Goal: Obtain resource: Download file/media

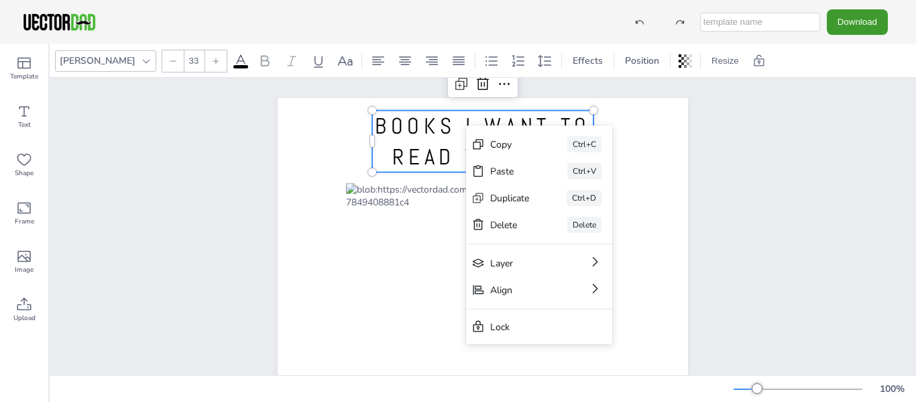
click at [415, 129] on span "BOOKS I WANT TO READ TRACKER" at bounding box center [483, 141] width 216 height 59
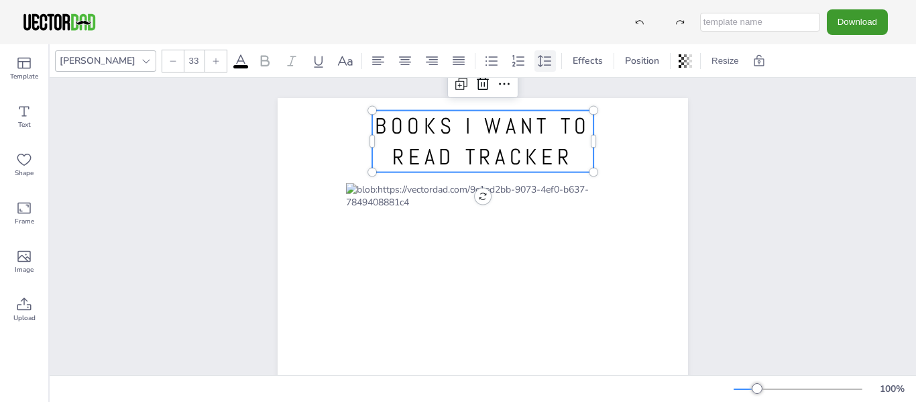
click at [537, 64] on icon at bounding box center [545, 61] width 16 height 16
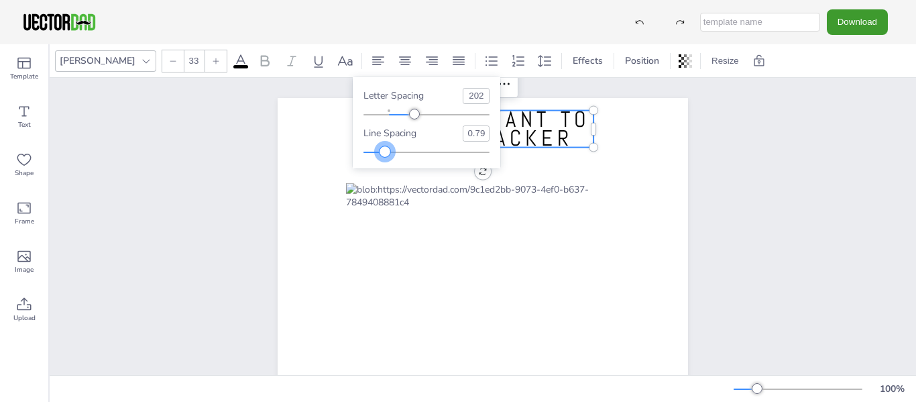
type input "0.78"
drag, startPoint x: 421, startPoint y: 150, endPoint x: 382, endPoint y: 151, distance: 39.6
click at [382, 151] on div at bounding box center [381, 151] width 11 height 11
click at [783, 196] on div "BOOKS I WANT TO READ TRACKER [DOMAIN_NAME]" at bounding box center [483, 363] width 867 height 571
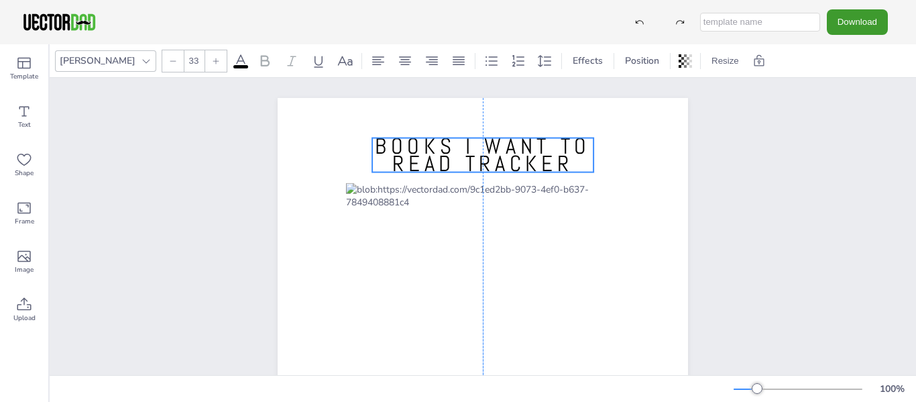
drag, startPoint x: 531, startPoint y: 128, endPoint x: 531, endPoint y: 156, distance: 27.5
click at [531, 156] on span "BOOKS I WANT TO READ TRACKER" at bounding box center [483, 155] width 216 height 46
click at [492, 150] on span "BOOKS I WANT TO READ TRACKER" at bounding box center [483, 155] width 216 height 46
click at [537, 53] on icon at bounding box center [545, 61] width 16 height 16
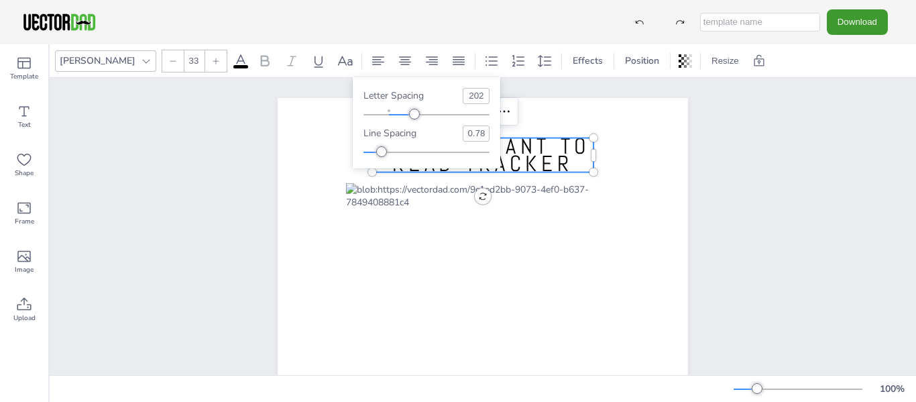
click at [471, 134] on input "0.78" at bounding box center [476, 133] width 25 height 15
type input "1"
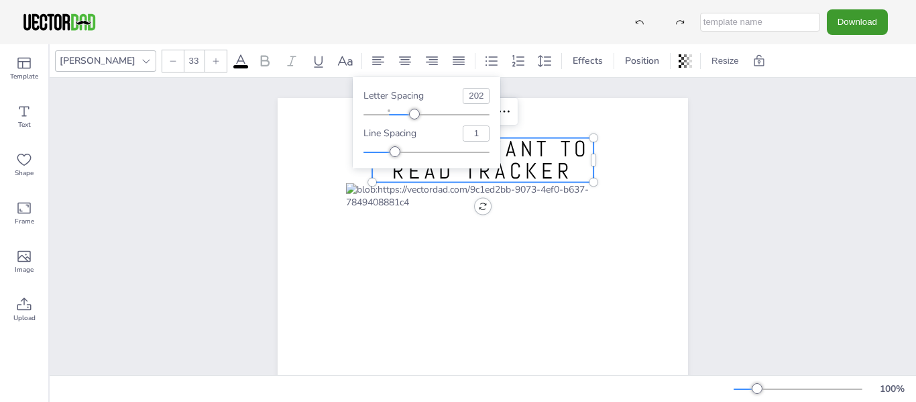
click at [752, 205] on div "BOOKS I WANT TO READ TRACKER [DOMAIN_NAME]" at bounding box center [483, 363] width 867 height 571
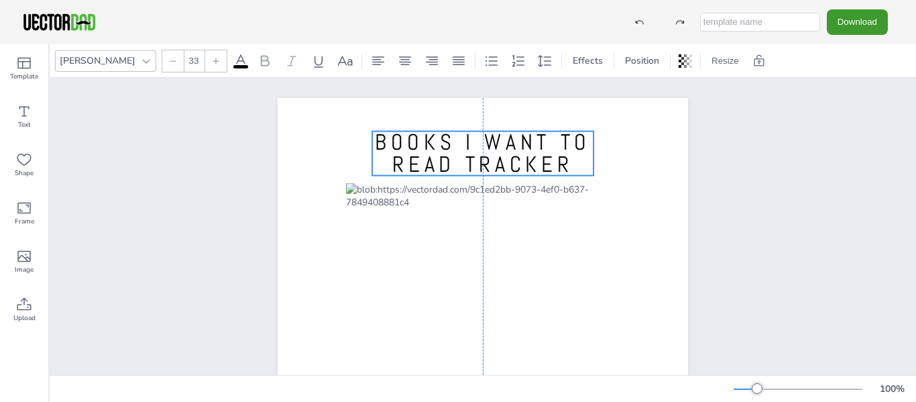
drag, startPoint x: 490, startPoint y: 159, endPoint x: 489, endPoint y: 152, distance: 6.8
click at [489, 152] on span "BOOKS I WANT TO READ TRACKER" at bounding box center [483, 153] width 216 height 50
click at [728, 205] on div "BOOKS I WANT TO READ TRACKER [DOMAIN_NAME]" at bounding box center [483, 363] width 526 height 571
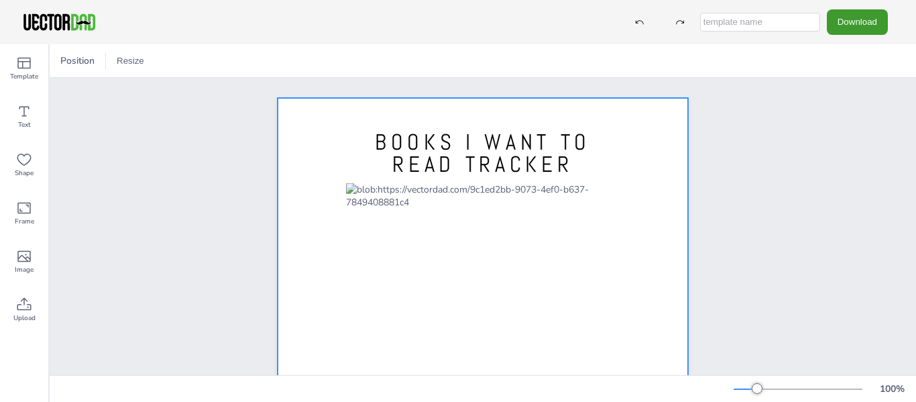
click at [383, 111] on div at bounding box center [483, 363] width 411 height 531
click at [21, 108] on icon at bounding box center [24, 111] width 16 height 16
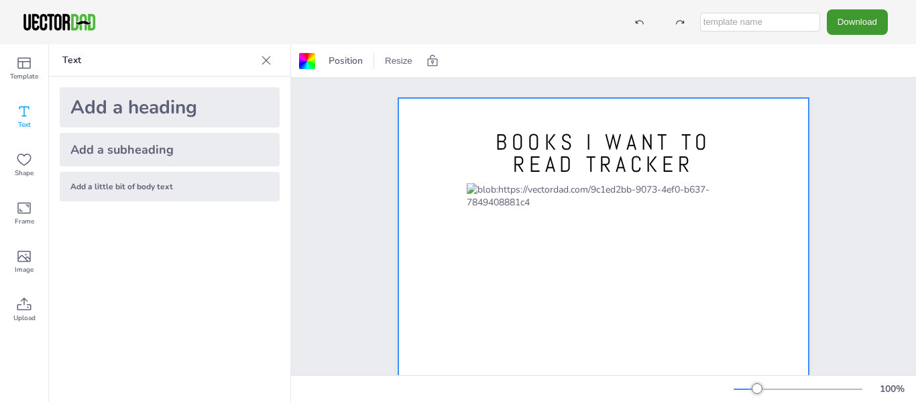
click at [160, 189] on div "Add a little bit of body text" at bounding box center [170, 187] width 220 height 30
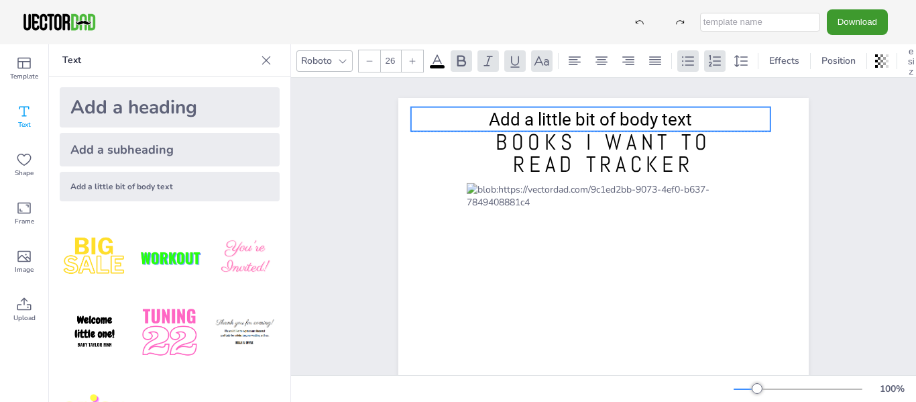
drag, startPoint x: 443, startPoint y: 354, endPoint x: 431, endPoint y: 112, distance: 242.5
click at [431, 112] on p "Add a little bit of body text" at bounding box center [591, 119] width 360 height 24
click at [576, 114] on span "Add a little bit of body text" at bounding box center [590, 119] width 203 height 20
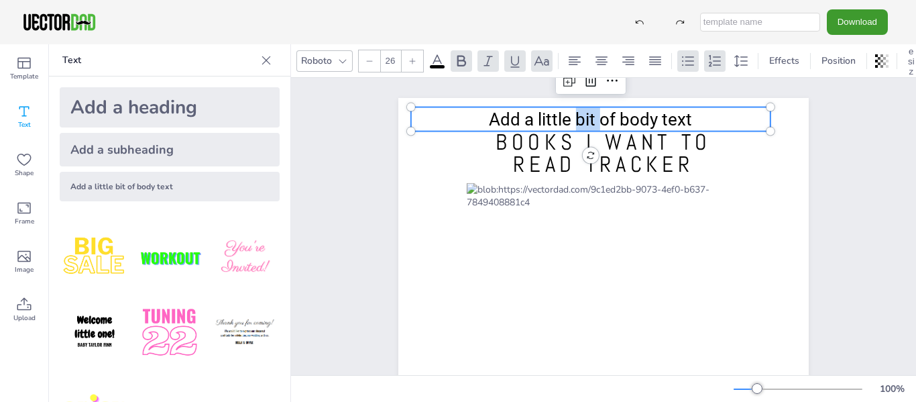
click at [576, 114] on span "Add a little bit of body text" at bounding box center [590, 119] width 203 height 20
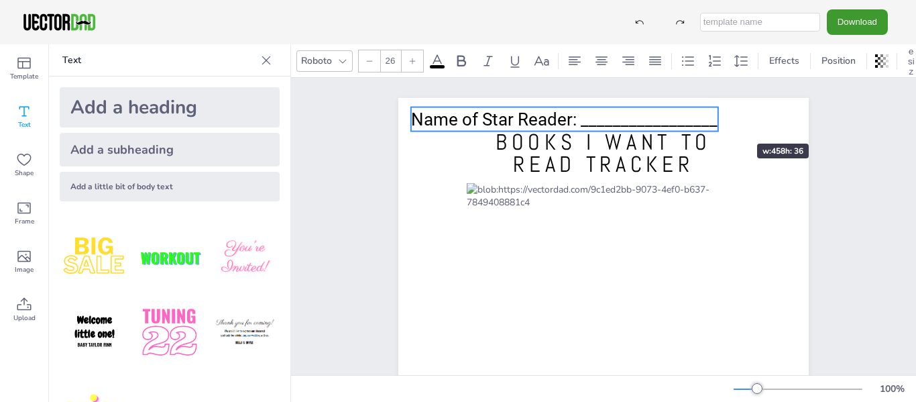
drag, startPoint x: 769, startPoint y: 118, endPoint x: 716, endPoint y: 119, distance: 53.0
click at [716, 119] on div at bounding box center [718, 119] width 11 height 24
click at [492, 117] on span "Name of Star Reader: _________________" at bounding box center [564, 119] width 307 height 20
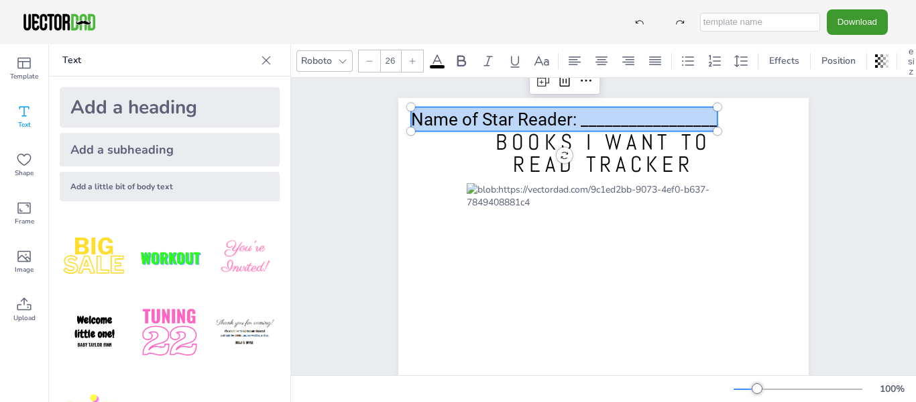
click at [492, 117] on span "Name of Star Reader: _________________" at bounding box center [564, 119] width 307 height 20
click at [364, 54] on div at bounding box center [369, 60] width 21 height 21
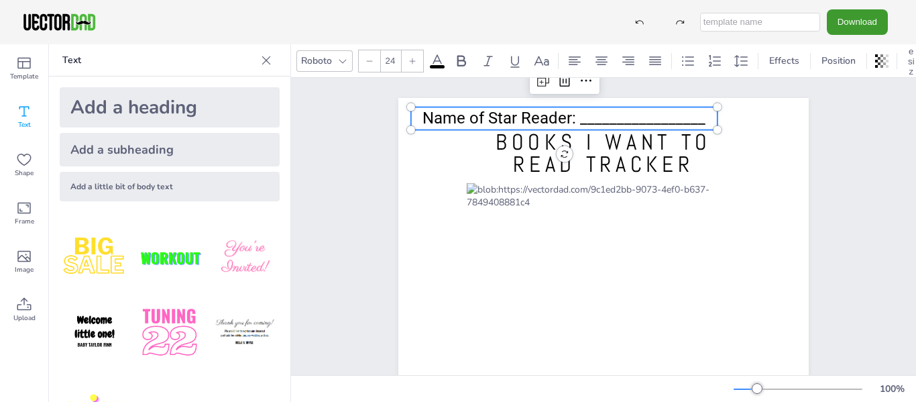
click at [364, 54] on div at bounding box center [369, 60] width 21 height 21
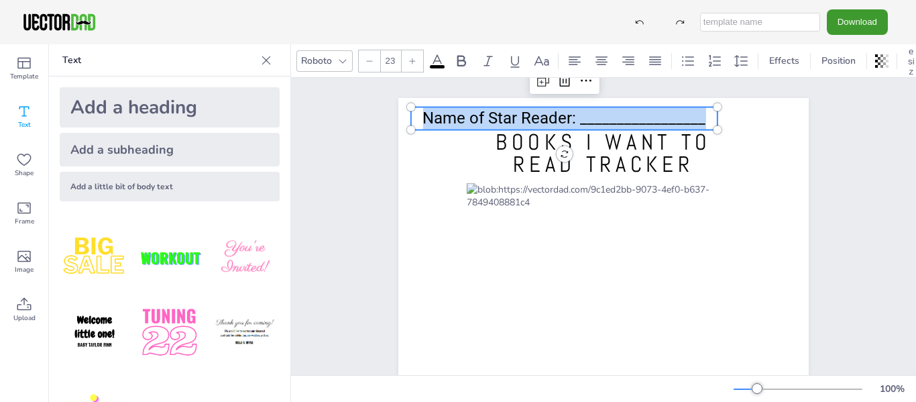
click at [364, 54] on div at bounding box center [369, 60] width 21 height 21
type input "21"
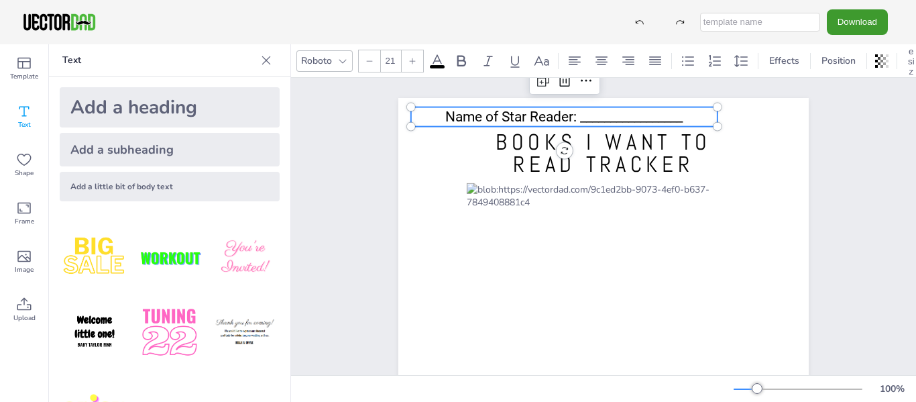
click at [879, 219] on div "BOOKS I WANT TO READ TRACKER [DOMAIN_NAME] Name of Star Reader: _______________…" at bounding box center [603, 363] width 625 height 571
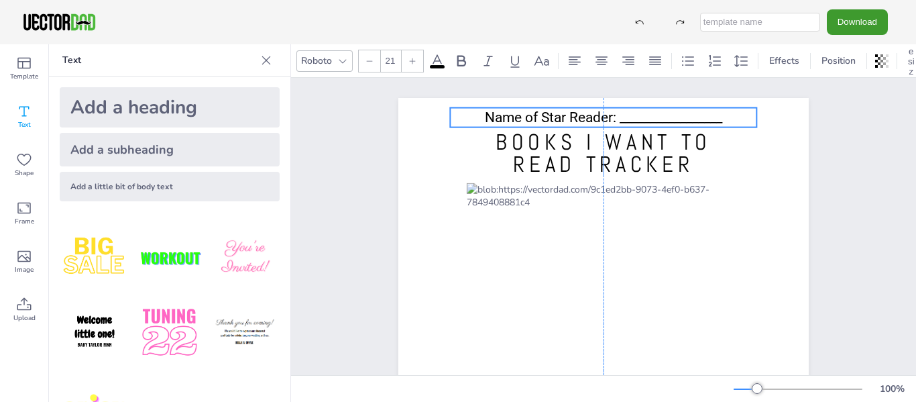
drag, startPoint x: 608, startPoint y: 112, endPoint x: 648, endPoint y: 113, distance: 39.6
click at [648, 113] on span "Name of Star Reader: _________________" at bounding box center [603, 117] width 237 height 16
click at [853, 180] on div "BOOKS I WANT TO READ TRACKER [DOMAIN_NAME] Name of Star Reader: _______________…" at bounding box center [604, 363] width 526 height 571
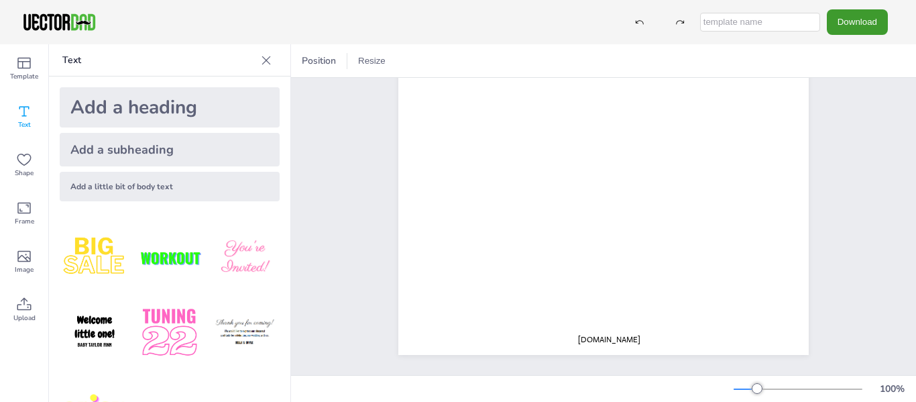
scroll to position [279, 0]
click at [620, 337] on span "[DOMAIN_NAME]" at bounding box center [609, 339] width 62 height 11
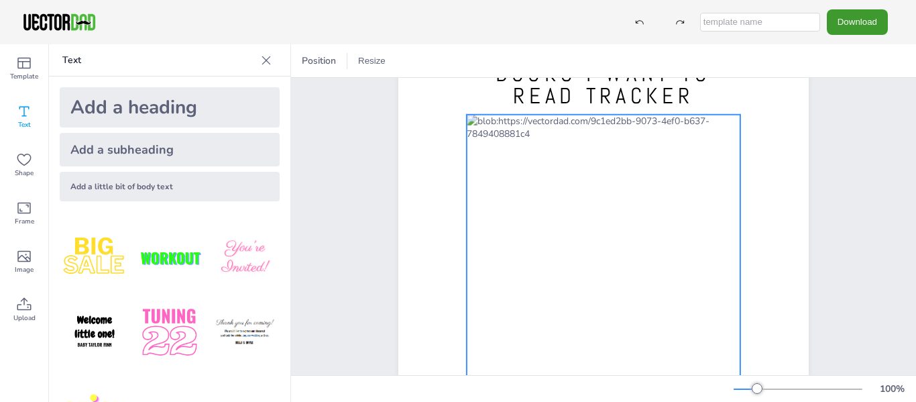
scroll to position [0, 0]
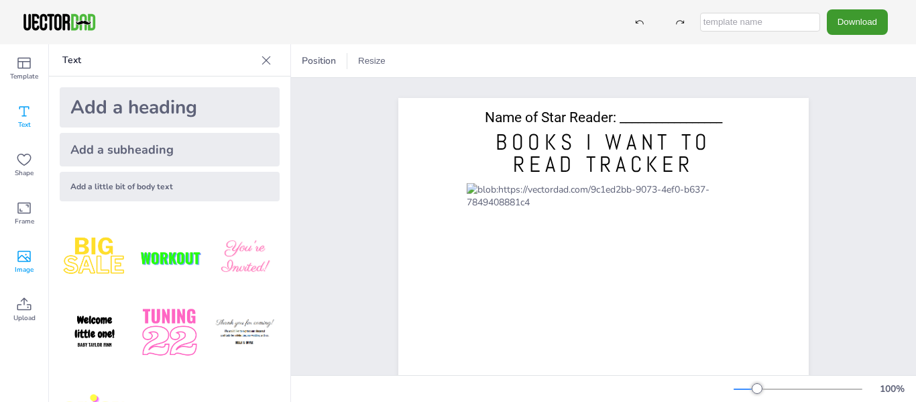
click at [17, 252] on icon at bounding box center [24, 256] width 16 height 16
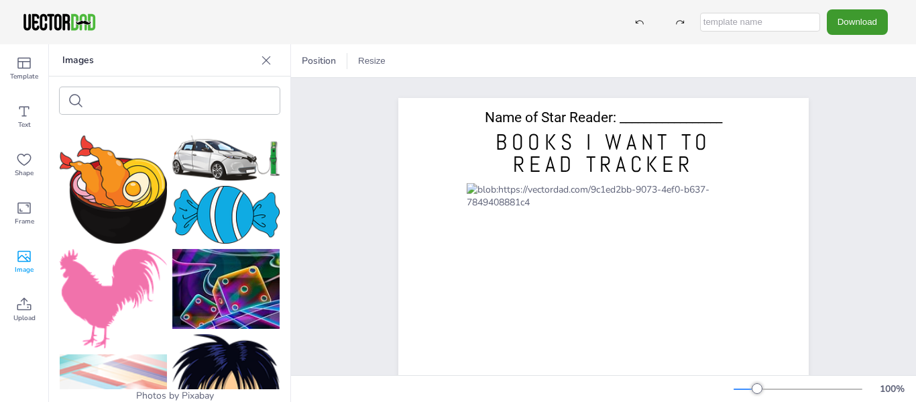
click at [136, 101] on input "text" at bounding box center [145, 101] width 113 height 10
type input "animal reading"
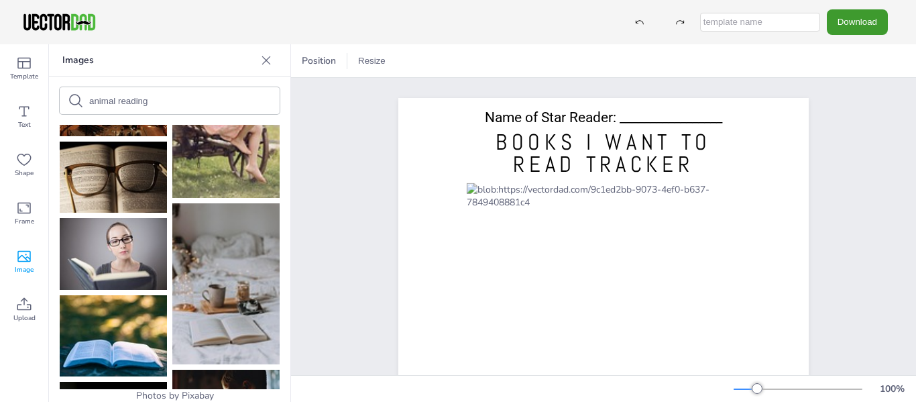
scroll to position [419, 0]
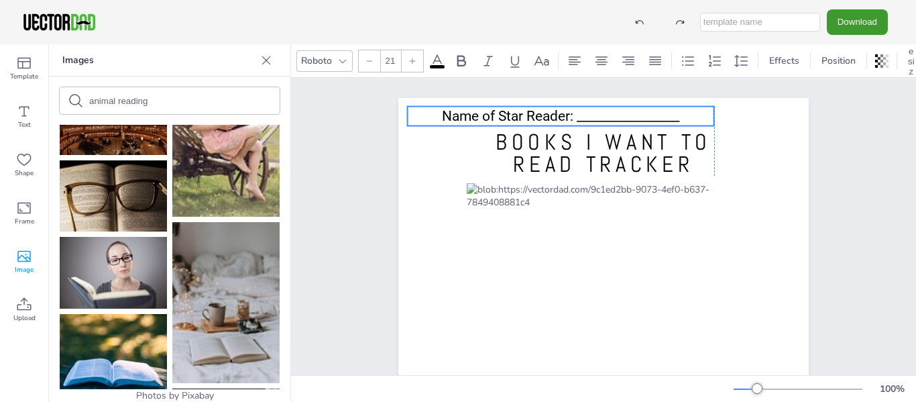
drag, startPoint x: 619, startPoint y: 113, endPoint x: 579, endPoint y: 111, distance: 40.3
click at [579, 111] on span "Name of Star Reader: _________________" at bounding box center [560, 116] width 237 height 16
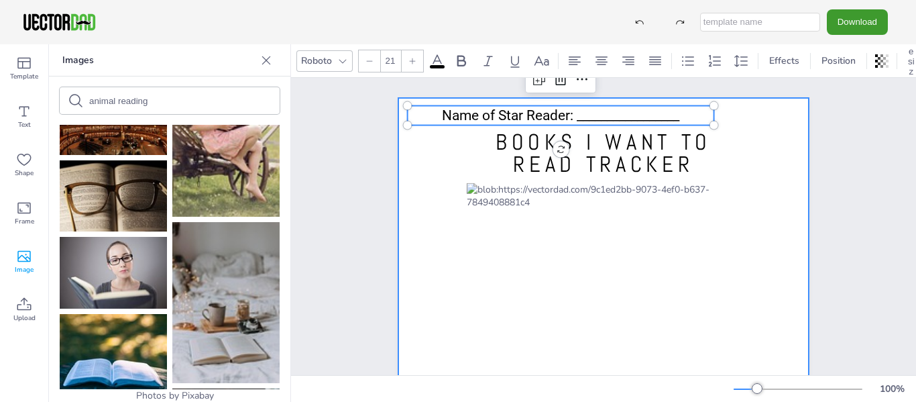
click at [542, 187] on div at bounding box center [604, 381] width 274 height 396
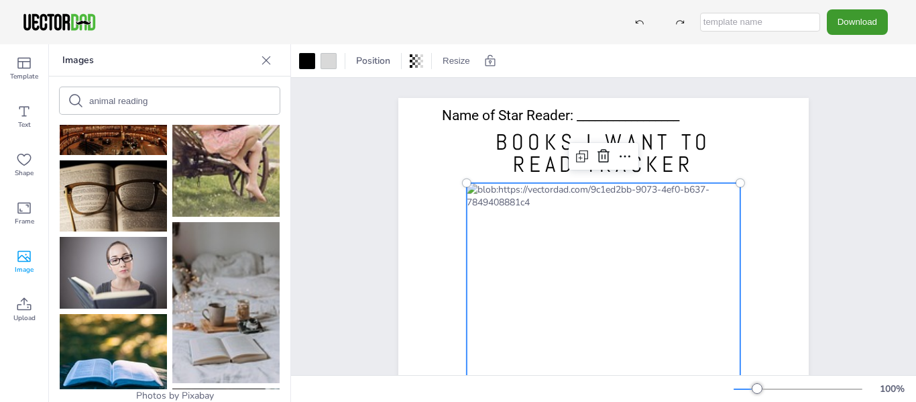
click at [542, 187] on div at bounding box center [604, 381] width 274 height 396
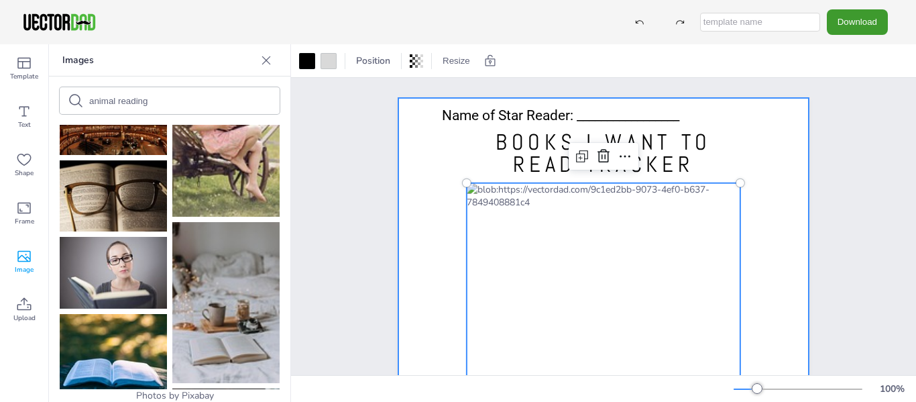
click at [510, 150] on span "BOOKS I WANT TO READ TRACKER" at bounding box center [604, 153] width 216 height 50
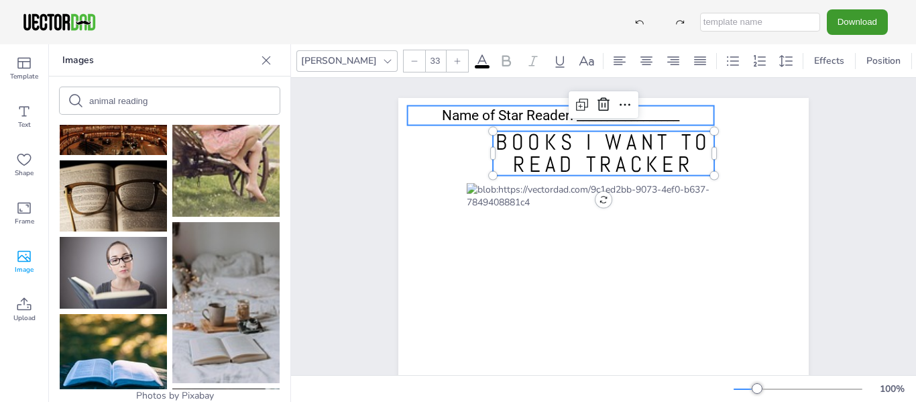
type input "21"
click at [470, 121] on span "Name of Star Reader: _________________" at bounding box center [560, 115] width 237 height 16
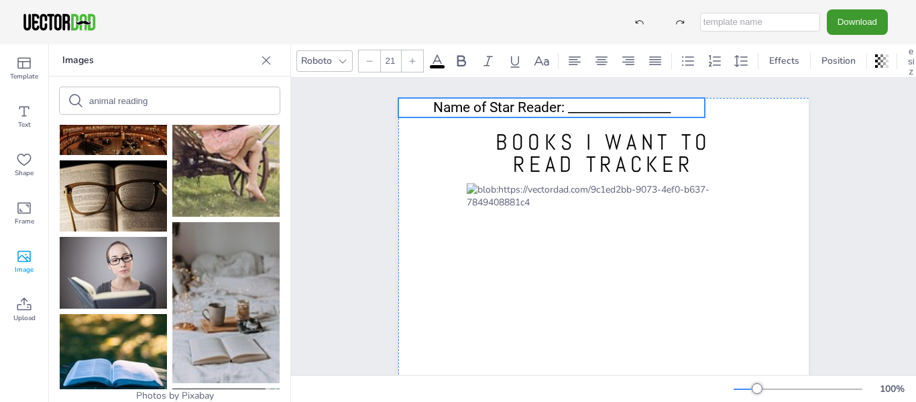
drag, startPoint x: 470, startPoint y: 121, endPoint x: 461, endPoint y: 114, distance: 11.4
click at [461, 114] on span "Name of Star Reader: _________________" at bounding box center [551, 107] width 237 height 16
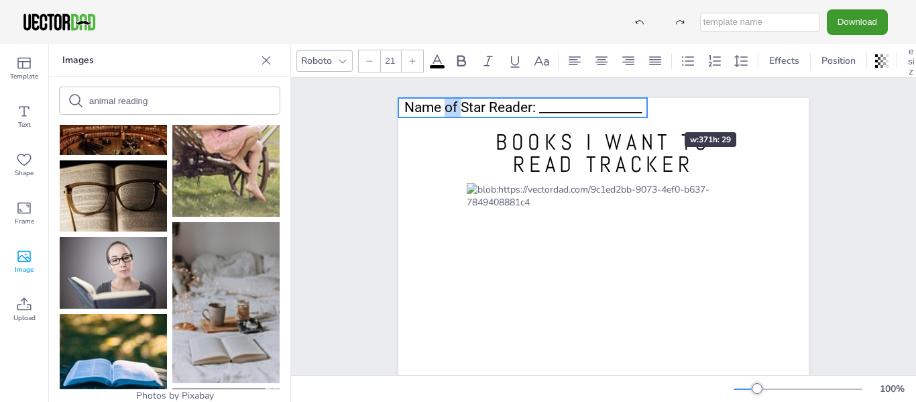
drag, startPoint x: 702, startPoint y: 109, endPoint x: 645, endPoint y: 108, distance: 57.7
click at [645, 108] on div at bounding box center [647, 107] width 11 height 19
click at [871, 160] on div "BOOKS I WANT TO READ TRACKER Name of Star Reader: _________________ Name of Sta…" at bounding box center [603, 363] width 625 height 571
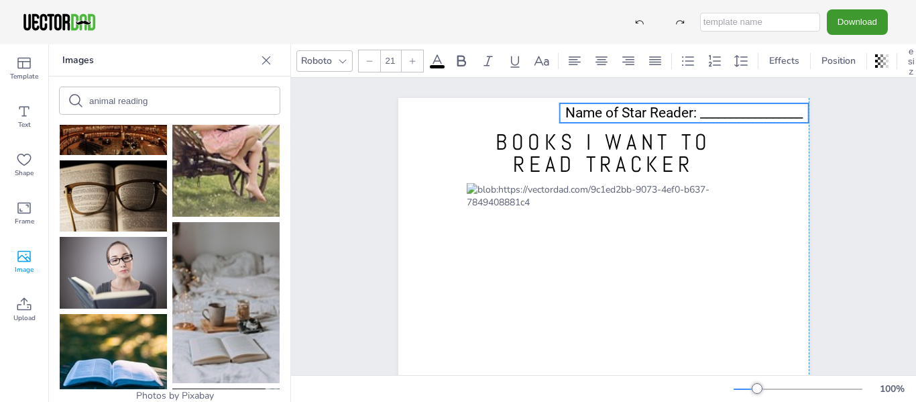
drag, startPoint x: 613, startPoint y: 107, endPoint x: 773, endPoint y: 113, distance: 160.4
click at [773, 113] on span "Name of Star Reader: _________________" at bounding box center [684, 113] width 237 height 16
click at [843, 164] on div "BOOKS I WANT TO READ TRACKER Name of Star Reader: _________________" at bounding box center [604, 363] width 526 height 571
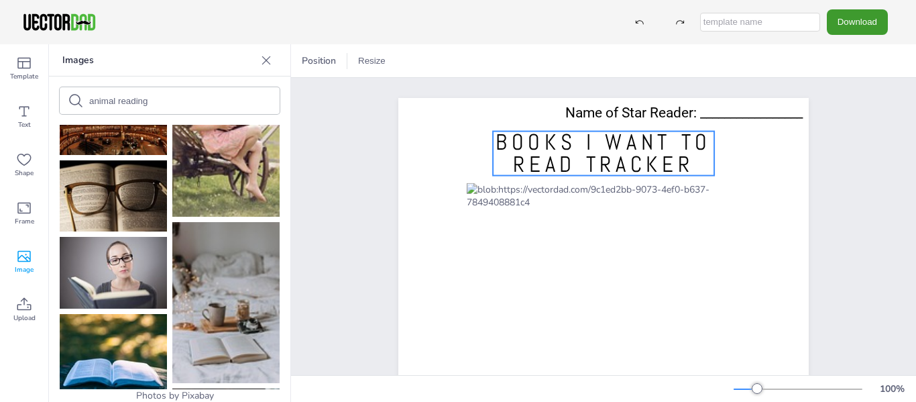
click at [600, 148] on span "BOOKS I WANT TO READ TRACKER" at bounding box center [604, 153] width 216 height 50
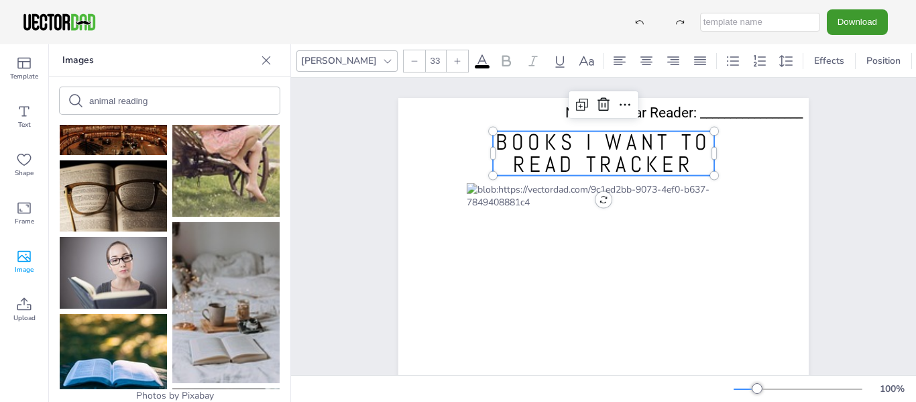
type input "21"
click at [653, 112] on span "Name of Star Reader: _________________" at bounding box center [684, 113] width 237 height 16
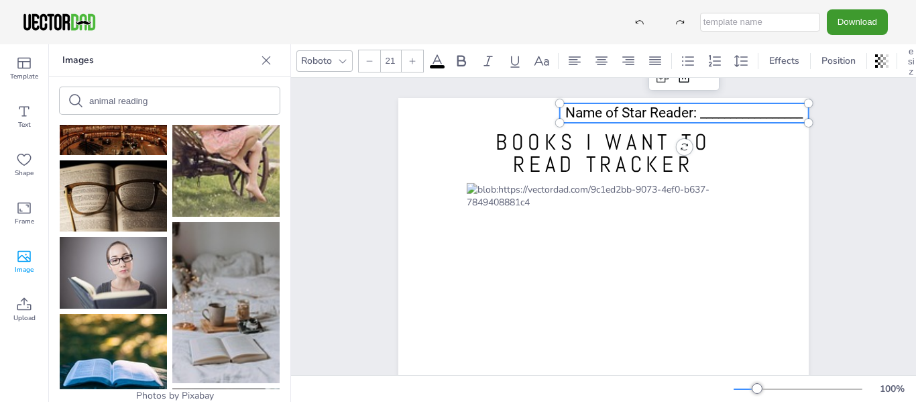
click at [653, 112] on span "Name of Star Reader: _________________" at bounding box center [684, 113] width 237 height 16
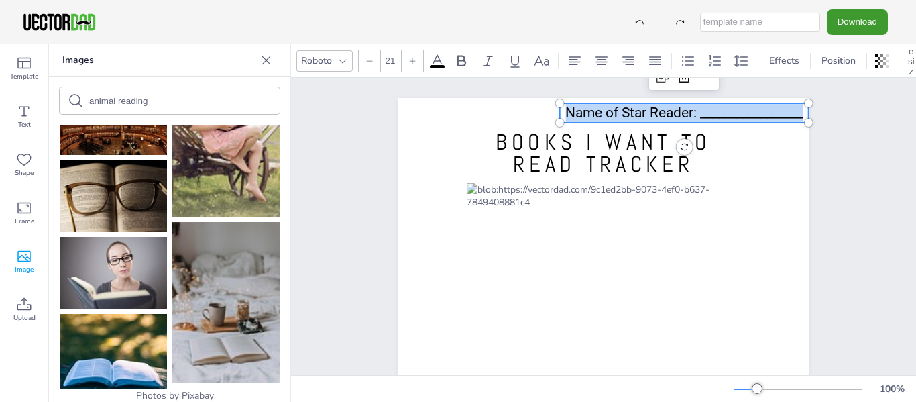
click at [653, 112] on span "Name of Star Reader: _________________" at bounding box center [684, 113] width 237 height 16
click at [326, 52] on div "Roboto" at bounding box center [317, 61] width 36 height 18
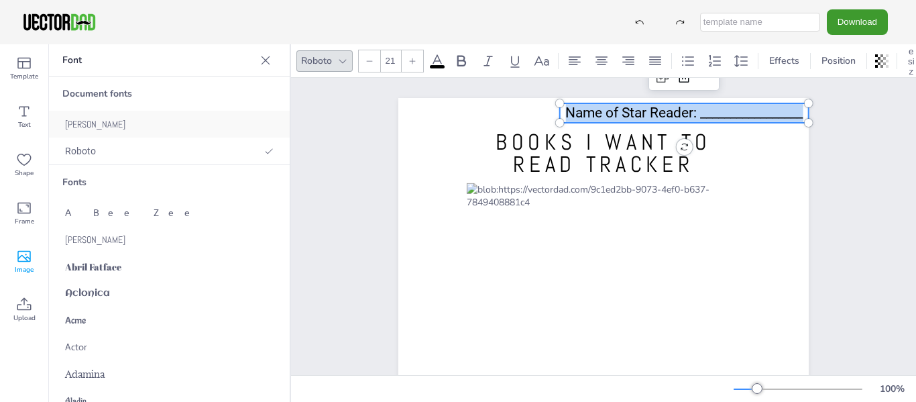
click at [78, 125] on span "[PERSON_NAME]" at bounding box center [95, 124] width 60 height 12
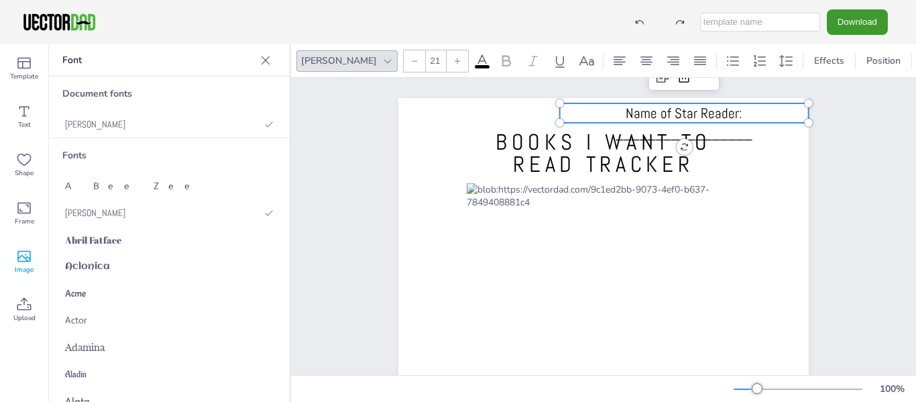
click at [810, 203] on div "BOOKS I WANT TO READ TRACKER Name of Star Reader: _________________ Name of Sta…" at bounding box center [603, 363] width 451 height 531
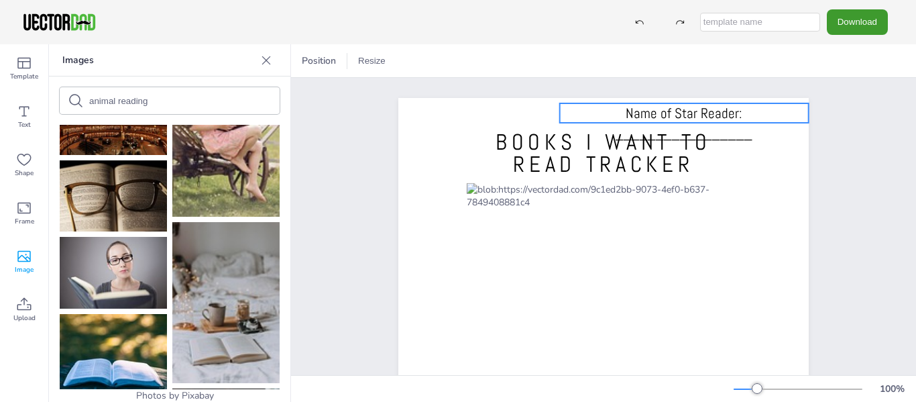
drag, startPoint x: 664, startPoint y: 106, endPoint x: 564, endPoint y: 115, distance: 100.3
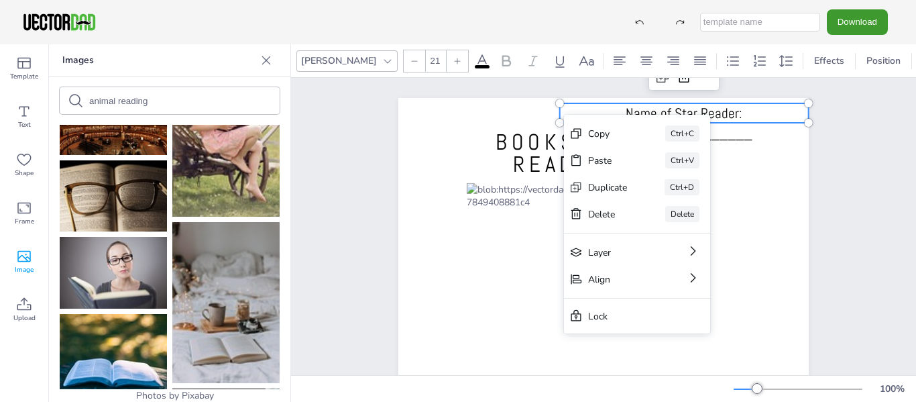
click at [624, 103] on div at bounding box center [603, 363] width 411 height 531
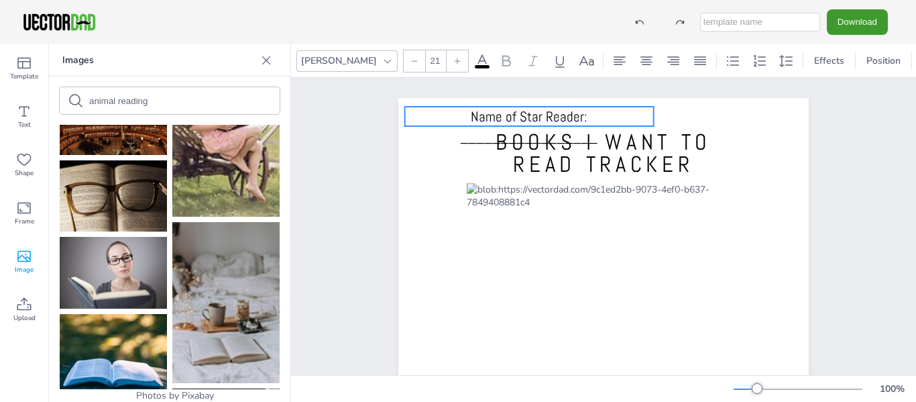
drag, startPoint x: 624, startPoint y: 113, endPoint x: 469, endPoint y: 117, distance: 155.0
click at [469, 117] on span "Name of Star Reader: _________________" at bounding box center [529, 126] width 137 height 38
click at [861, 175] on div "BOOKS I WANT TO READ TRACKER Name of Star Reader: _________________" at bounding box center [604, 363] width 526 height 571
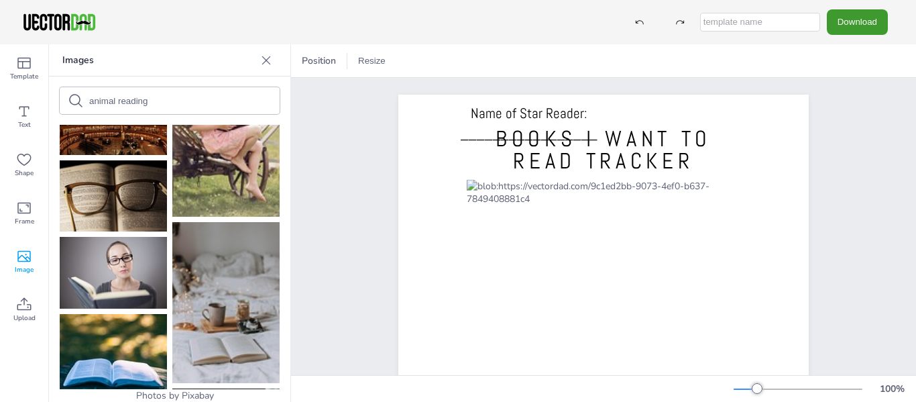
scroll to position [0, 0]
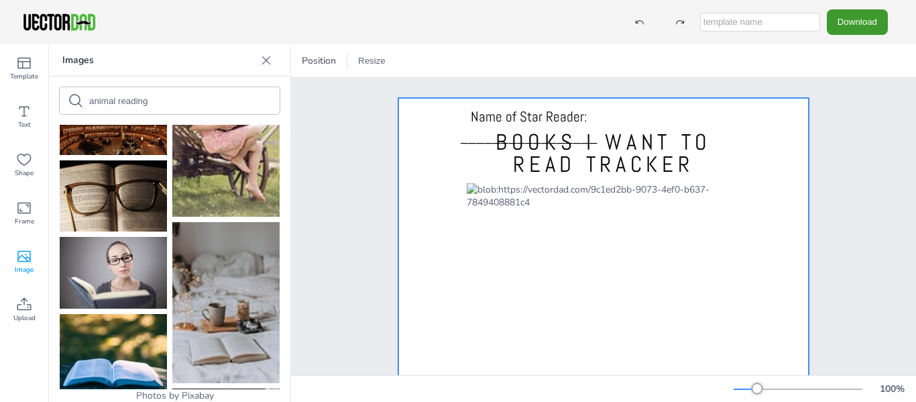
click at [534, 121] on span "Name of Star Reader: _________________" at bounding box center [529, 126] width 137 height 38
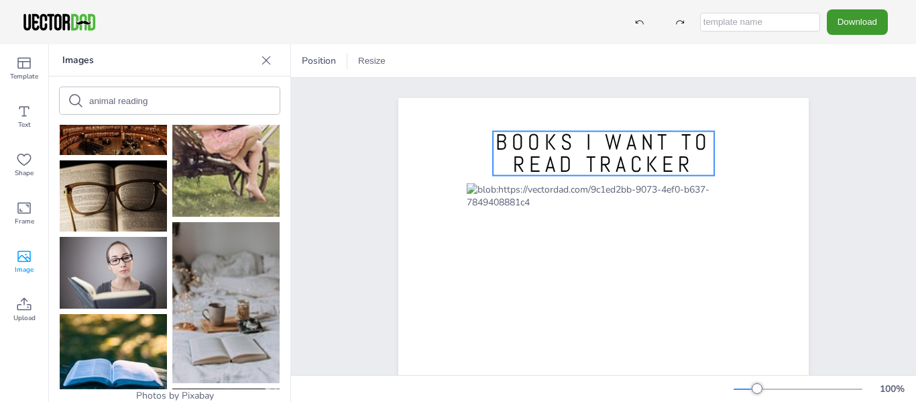
click at [590, 144] on span "BOOKS I WANT TO READ TRACKER" at bounding box center [604, 153] width 216 height 50
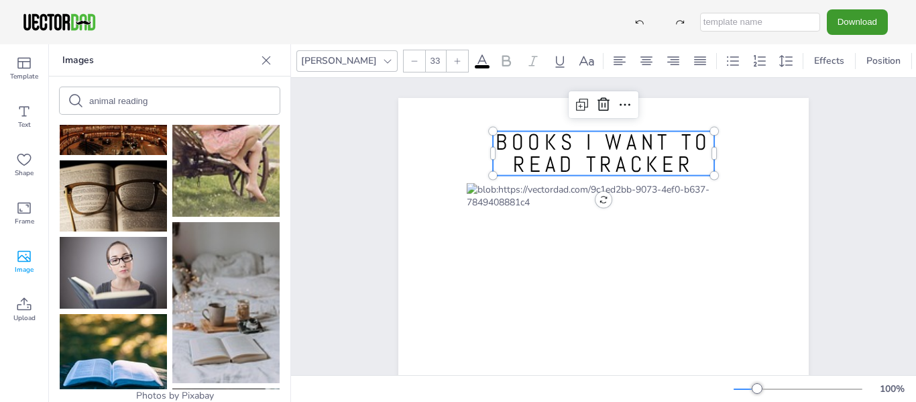
click at [590, 144] on span "BOOKS I WANT TO READ TRACKER" at bounding box center [604, 153] width 216 height 50
click at [582, 140] on span "BOOKS I WANT TO READ TRACKER" at bounding box center [604, 153] width 216 height 50
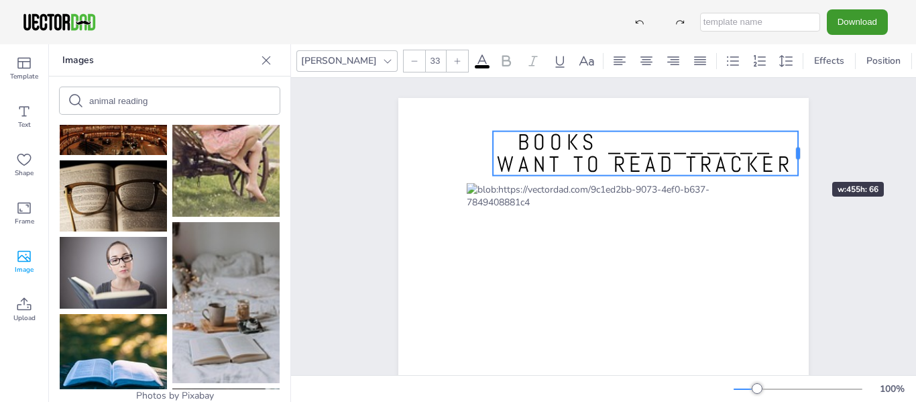
drag, startPoint x: 708, startPoint y: 176, endPoint x: 794, endPoint y: 158, distance: 87.1
click at [796, 158] on div at bounding box center [798, 154] width 4 height 12
click at [856, 184] on div "BOOKS __________ WANT TO READ TRACKER BOOKS __________ WANT TO READ TRACKER" at bounding box center [604, 363] width 526 height 571
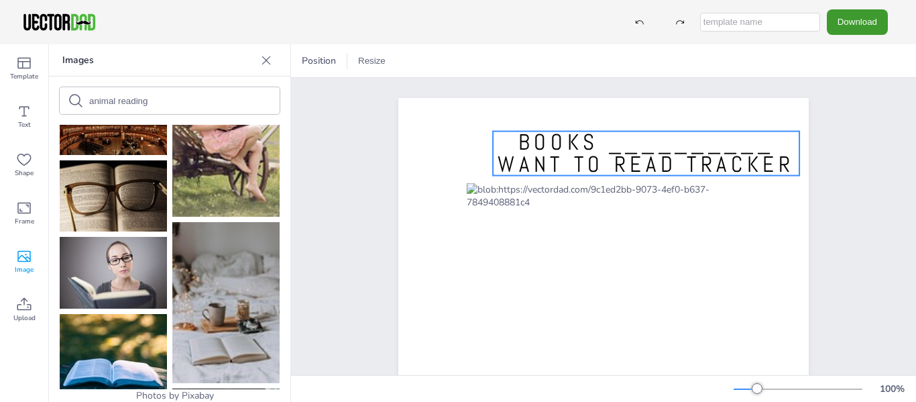
drag, startPoint x: 675, startPoint y: 149, endPoint x: 600, endPoint y: 148, distance: 74.5
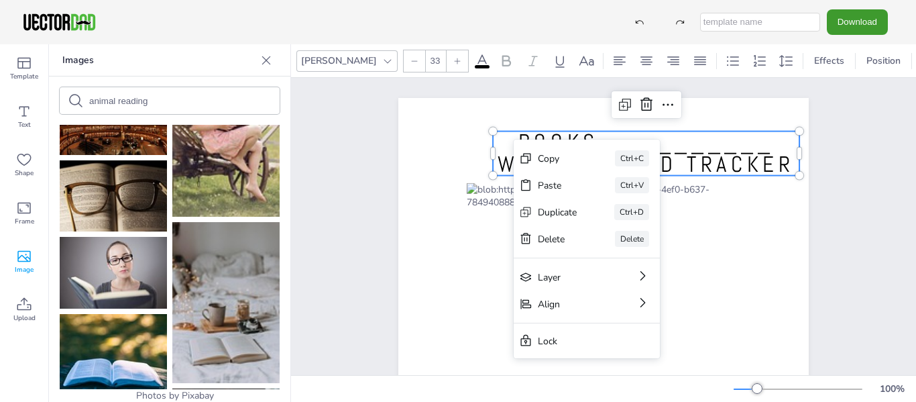
click at [488, 140] on div at bounding box center [493, 153] width 11 height 44
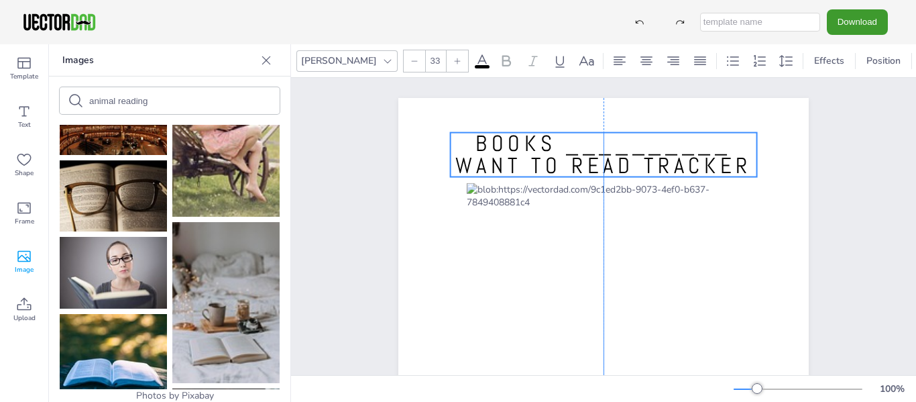
drag, startPoint x: 564, startPoint y: 152, endPoint x: 519, endPoint y: 153, distance: 45.0
click at [519, 153] on span "BOOKS __________ WANT TO READ TRACKER" at bounding box center [603, 154] width 297 height 50
click at [525, 165] on span "BOOKS __________ WANT TO READ TRACKER" at bounding box center [603, 154] width 297 height 50
click at [506, 165] on span "BOOKS __________ WANT TO READ TRACKER" at bounding box center [603, 154] width 297 height 50
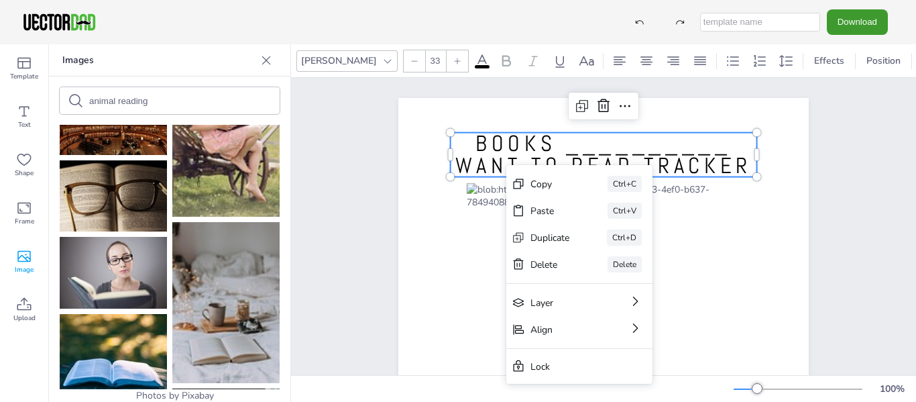
click at [514, 162] on span "BOOKS __________ WANT TO READ TRACKER" at bounding box center [603, 154] width 297 height 50
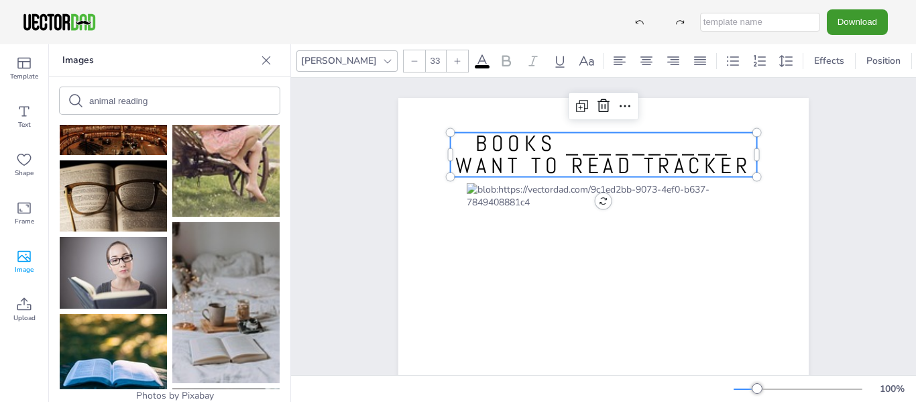
click at [514, 162] on span "BOOKS __________ WANT TO READ TRACKER" at bounding box center [603, 154] width 297 height 50
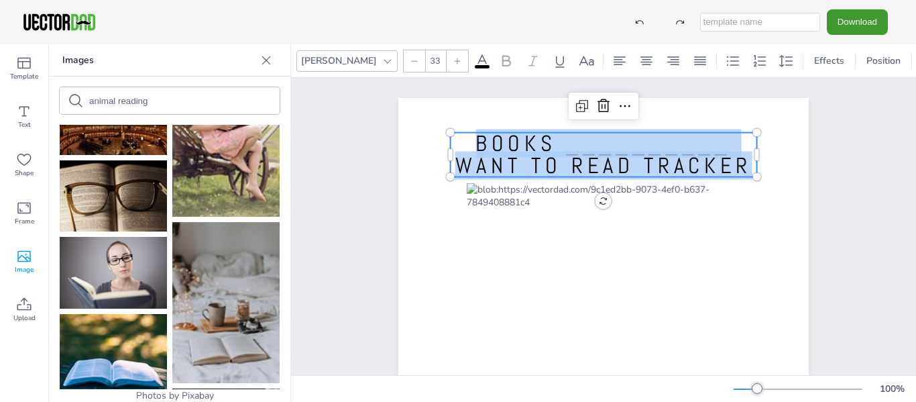
click at [514, 162] on span "BOOKS __________ WANT TO READ TRACKER" at bounding box center [603, 154] width 297 height 50
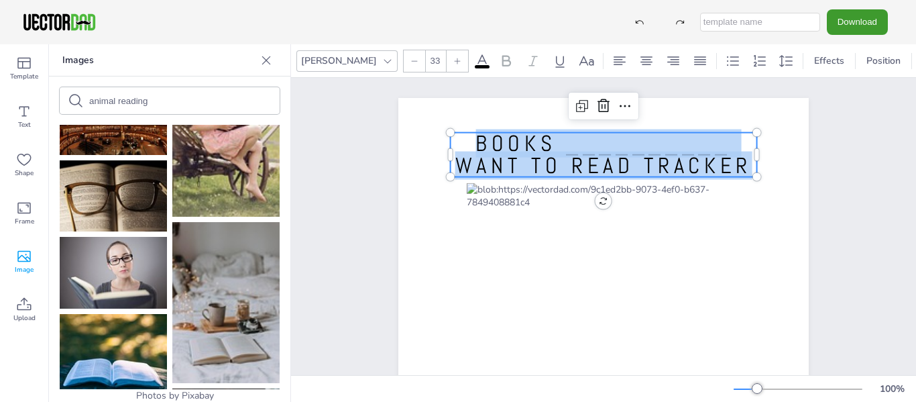
click at [559, 173] on span "BOOKS __________ WANT TO READ TRACKER" at bounding box center [603, 154] width 297 height 50
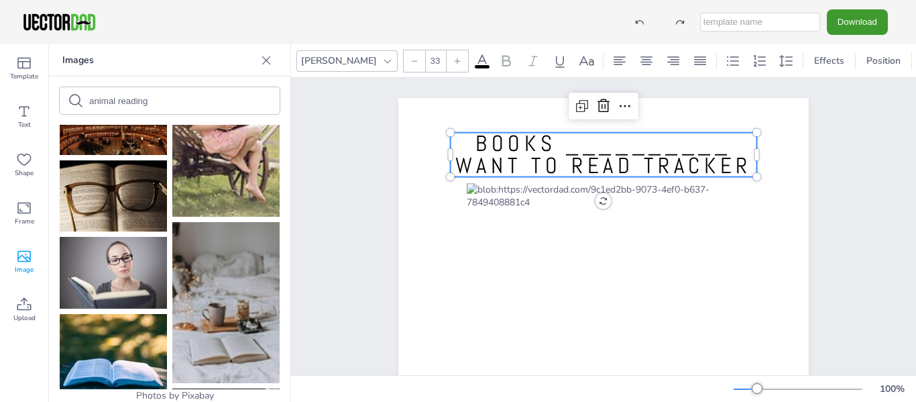
click at [508, 163] on span "BOOKS __________ WANT TO READ TRACKER" at bounding box center [603, 154] width 297 height 50
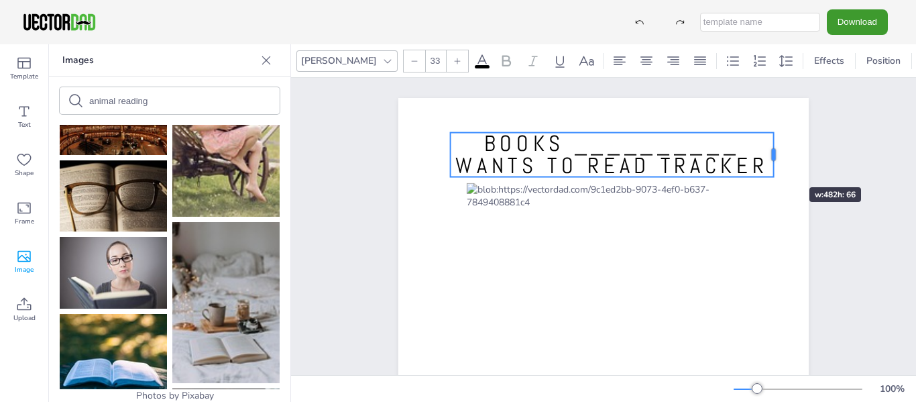
drag, startPoint x: 753, startPoint y: 164, endPoint x: 769, endPoint y: 163, distance: 16.8
click at [769, 163] on div at bounding box center [773, 155] width 11 height 44
click at [834, 176] on div "BOOKS __________ WANTS TO READ TRACKER BOOKS __________ WANTS TO READ TRACKER" at bounding box center [604, 363] width 526 height 571
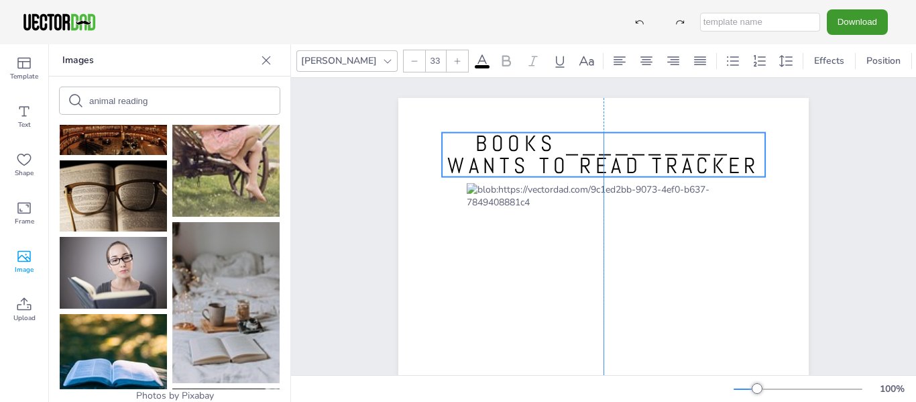
drag, startPoint x: 694, startPoint y: 160, endPoint x: 683, endPoint y: 160, distance: 10.7
click at [683, 160] on span "BOOKS __________ WANTS TO READ TRACKER" at bounding box center [603, 154] width 313 height 50
click at [823, 212] on div "BOOKS __________ WANTS TO READ TRACKER" at bounding box center [603, 363] width 451 height 531
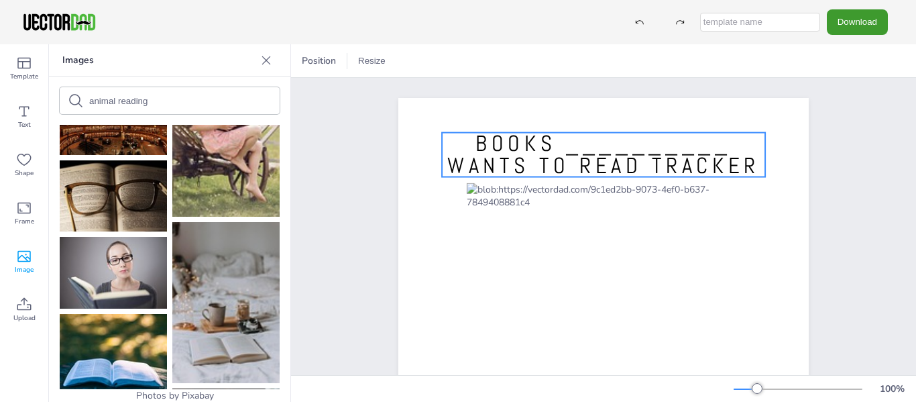
click at [692, 167] on span "BOOKS __________ WANTS TO READ TRACKER" at bounding box center [603, 154] width 313 height 50
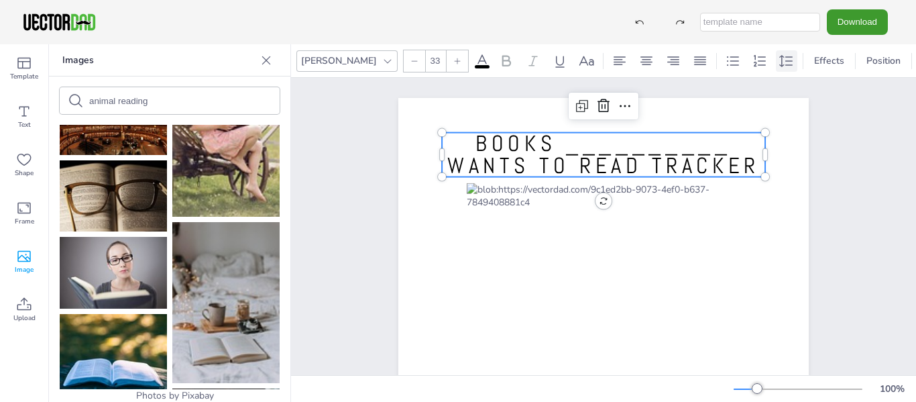
click at [779, 55] on icon at bounding box center [787, 61] width 16 height 16
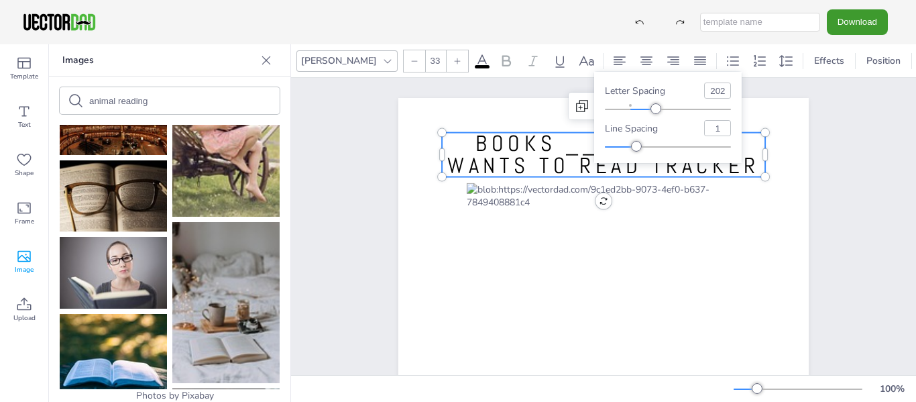
type input "1.22"
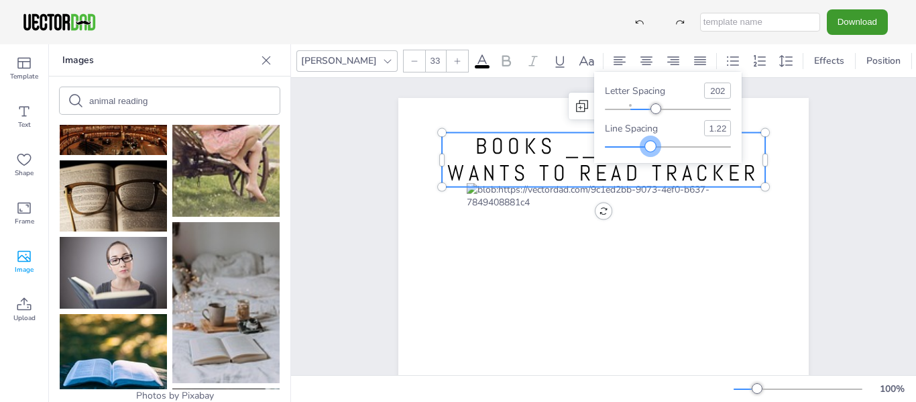
click at [651, 149] on div at bounding box center [668, 147] width 126 height 11
click at [836, 208] on div "BOOKS __________ WANTS TO READ TRACKER" at bounding box center [604, 363] width 526 height 571
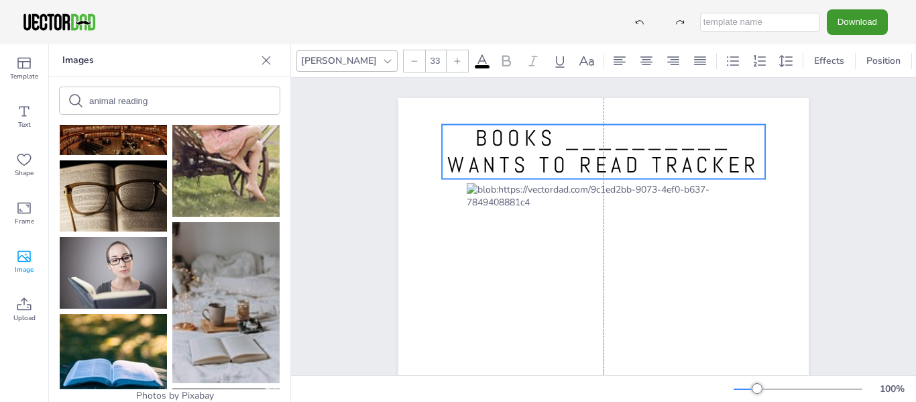
drag, startPoint x: 692, startPoint y: 176, endPoint x: 690, endPoint y: 168, distance: 8.2
click at [690, 168] on span "BOOKS __________ WANTS TO READ TRACKER" at bounding box center [603, 151] width 313 height 55
click at [861, 240] on div "BOOKS __________ WANTS TO READ TRACKER" at bounding box center [604, 363] width 526 height 571
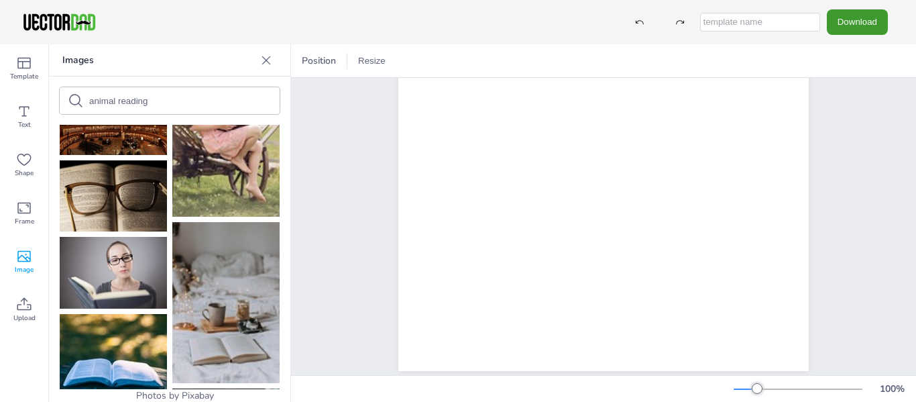
scroll to position [258, 0]
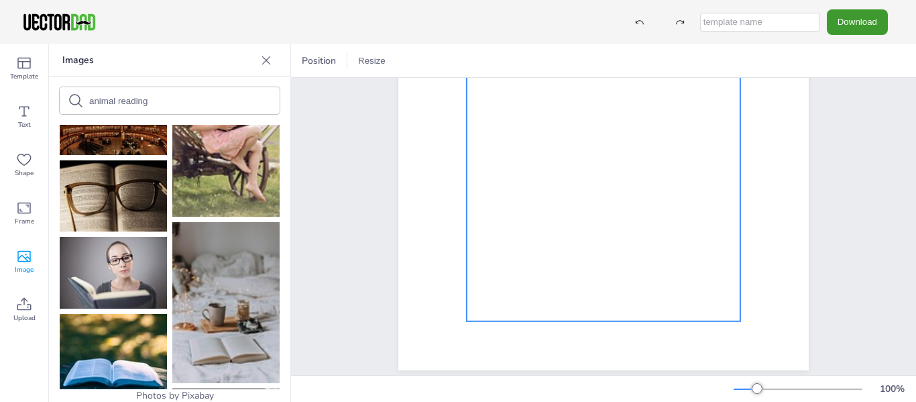
click at [696, 297] on div at bounding box center [604, 123] width 274 height 396
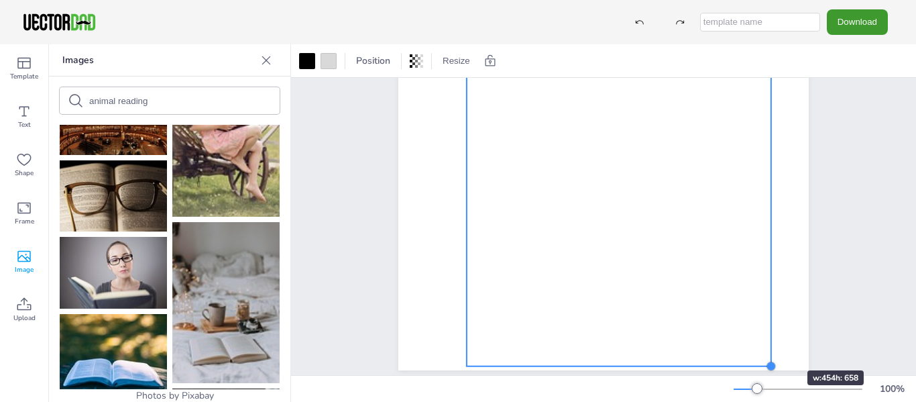
drag, startPoint x: 737, startPoint y: 321, endPoint x: 770, endPoint y: 349, distance: 43.4
click at [770, 349] on div "BOOKS __________ WANTS TO READ TRACKER" at bounding box center [603, 105] width 411 height 531
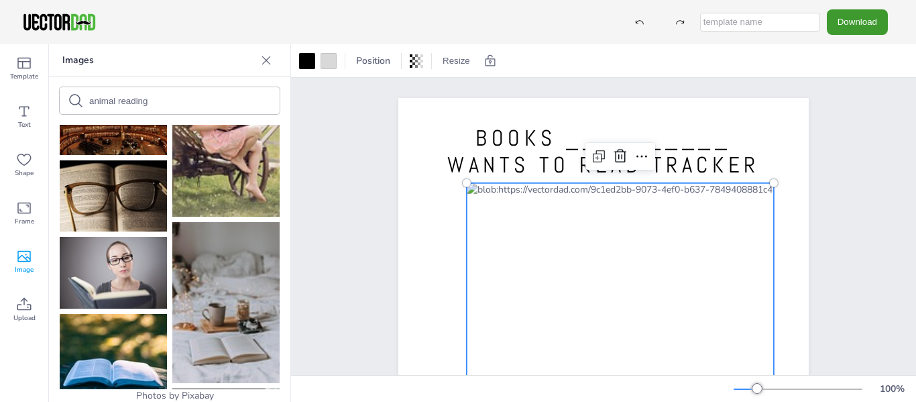
drag, startPoint x: 692, startPoint y: 288, endPoint x: 655, endPoint y: 283, distance: 37.2
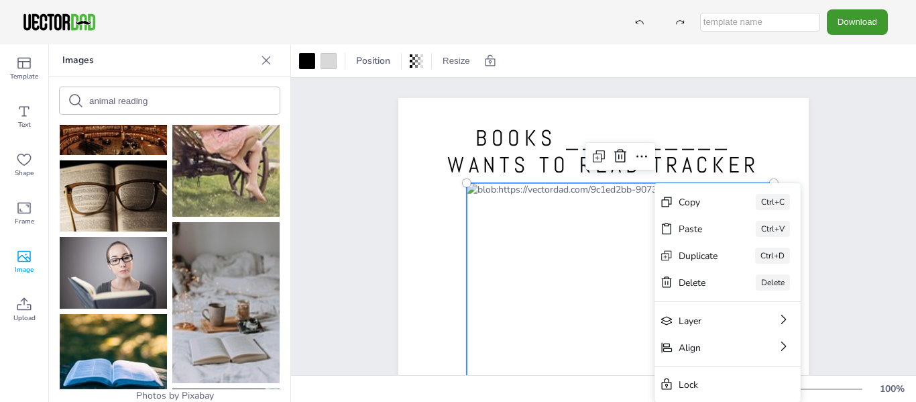
click at [834, 242] on div "BOOKS __________ WANTS TO READ TRACKER" at bounding box center [604, 363] width 526 height 571
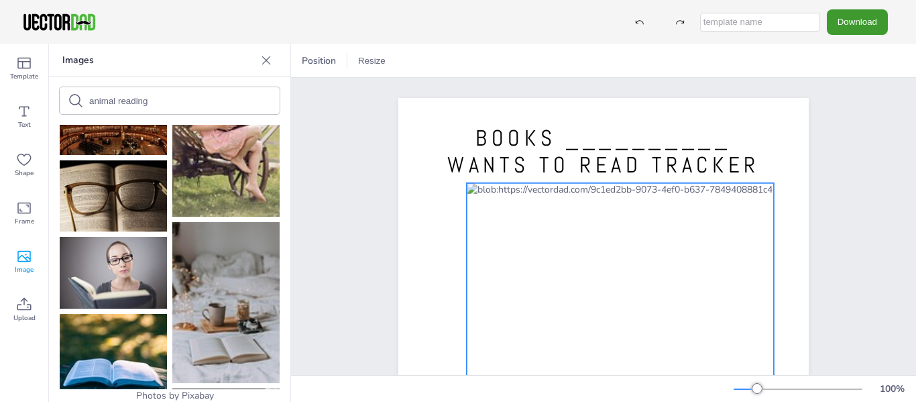
click at [568, 188] on div at bounding box center [620, 405] width 307 height 445
drag, startPoint x: 568, startPoint y: 188, endPoint x: 507, endPoint y: 185, distance: 61.1
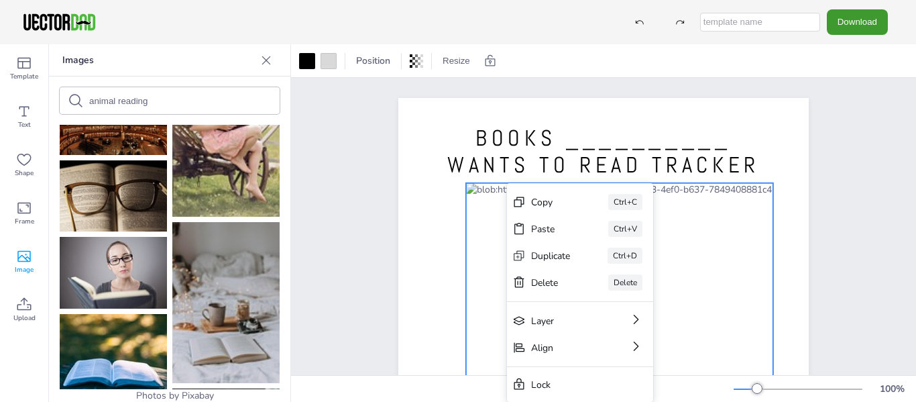
click at [507, 185] on div "Copy Ctrl+C Paste Ctrl+V Duplicate Ctrl+D Delete Delete Layer Align Lock" at bounding box center [580, 292] width 146 height 219
click at [496, 185] on div at bounding box center [619, 405] width 307 height 445
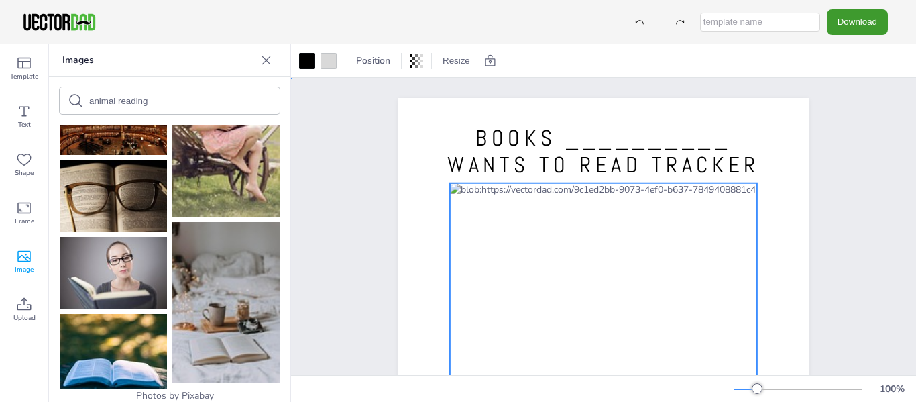
click at [870, 325] on div "BOOKS __________ WANTS TO READ TRACKER" at bounding box center [603, 363] width 625 height 571
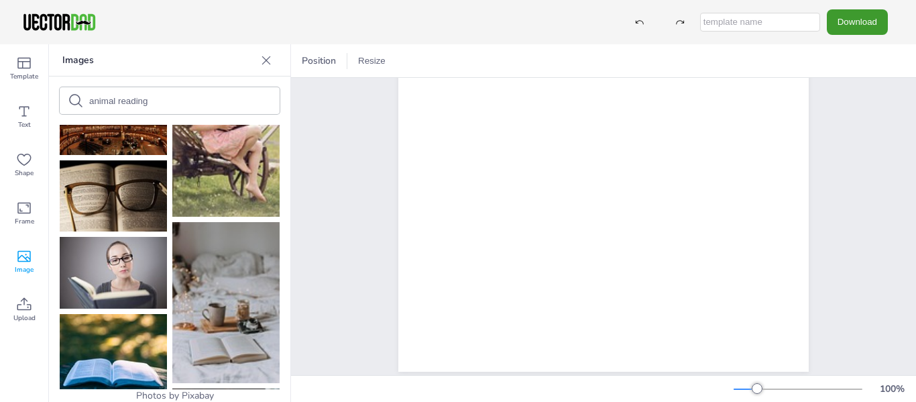
scroll to position [284, 0]
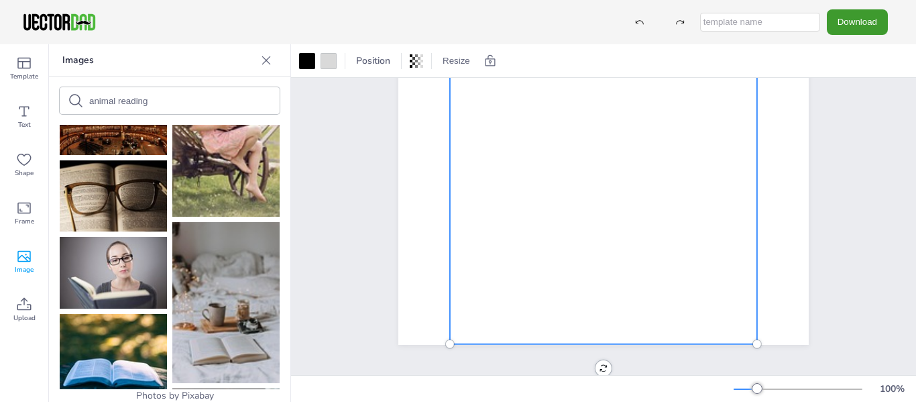
click at [692, 314] on div at bounding box center [603, 121] width 307 height 445
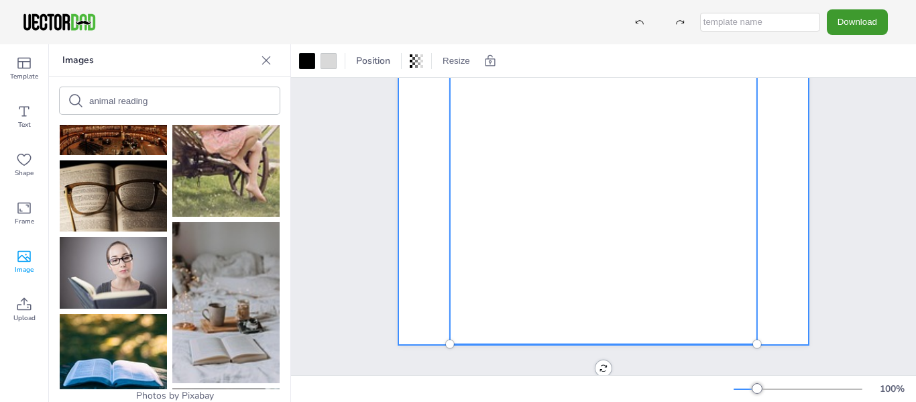
scroll to position [0, 0]
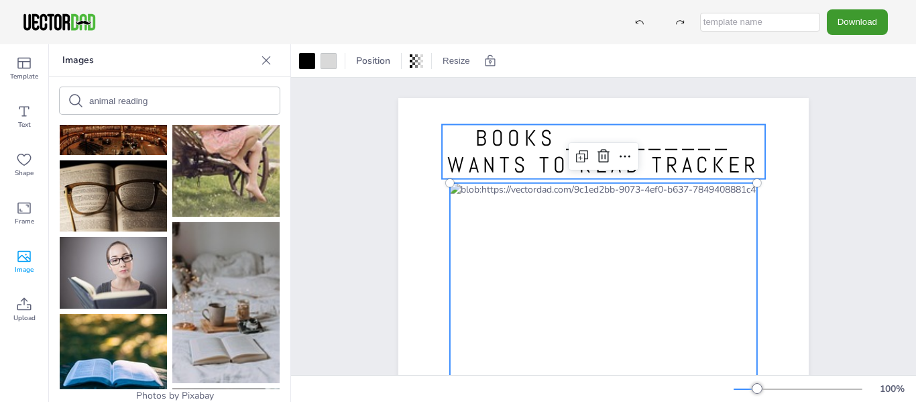
drag, startPoint x: 716, startPoint y: 156, endPoint x: 716, endPoint y: 148, distance: 8.1
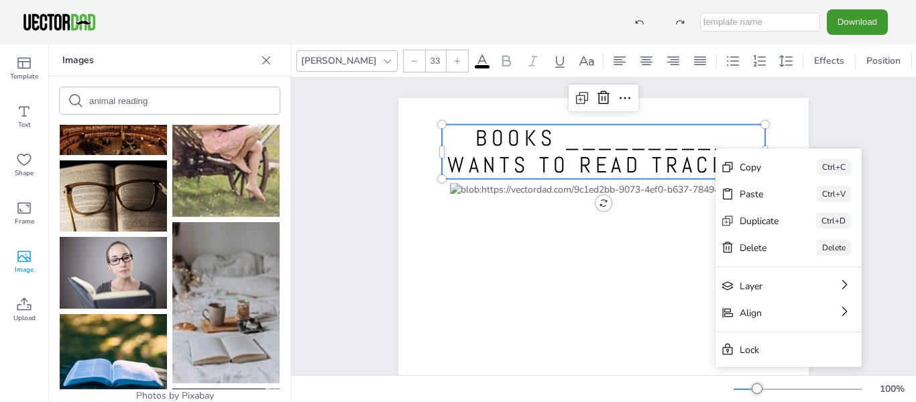
click at [716, 148] on span "BOOKS __________ WANTS TO READ TRACKER" at bounding box center [603, 151] width 313 height 55
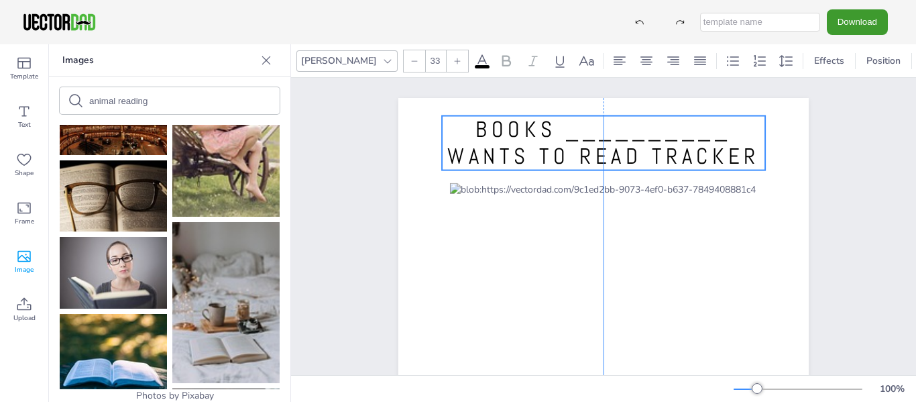
drag, startPoint x: 658, startPoint y: 149, endPoint x: 659, endPoint y: 140, distance: 8.8
click at [659, 140] on span "BOOKS __________ WANTS TO READ TRACKER" at bounding box center [603, 142] width 313 height 55
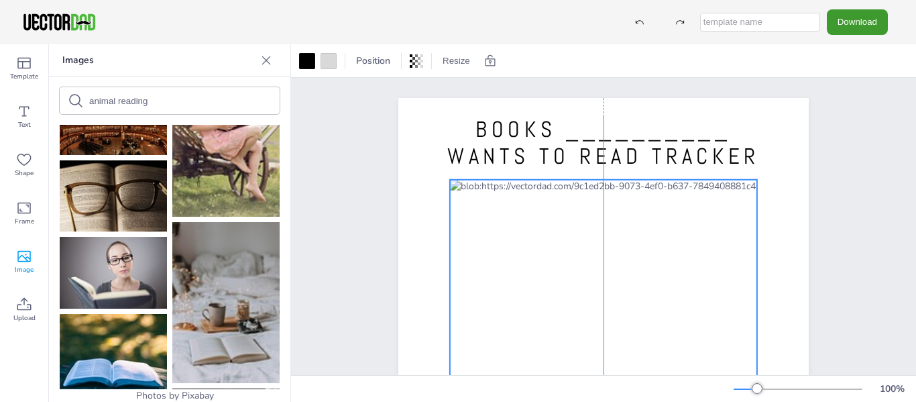
click at [612, 239] on div at bounding box center [603, 402] width 307 height 445
click at [830, 281] on div "BOOKS __________ WANTS TO READ TRACKER" at bounding box center [604, 363] width 526 height 571
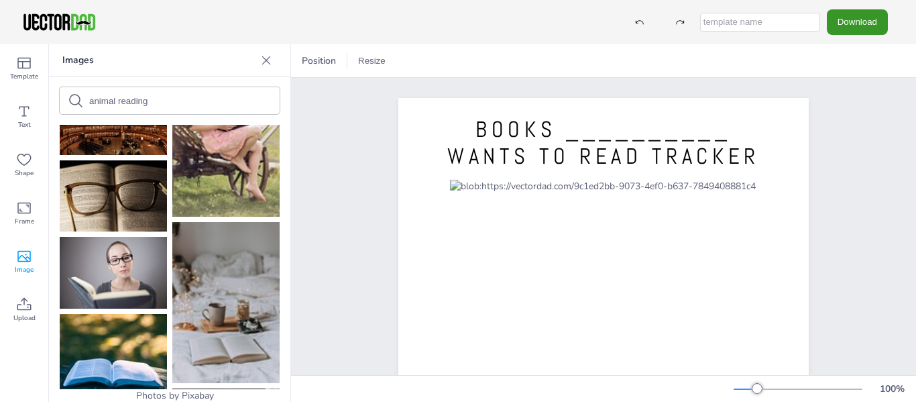
click at [845, 11] on button "Download" at bounding box center [857, 21] width 61 height 25
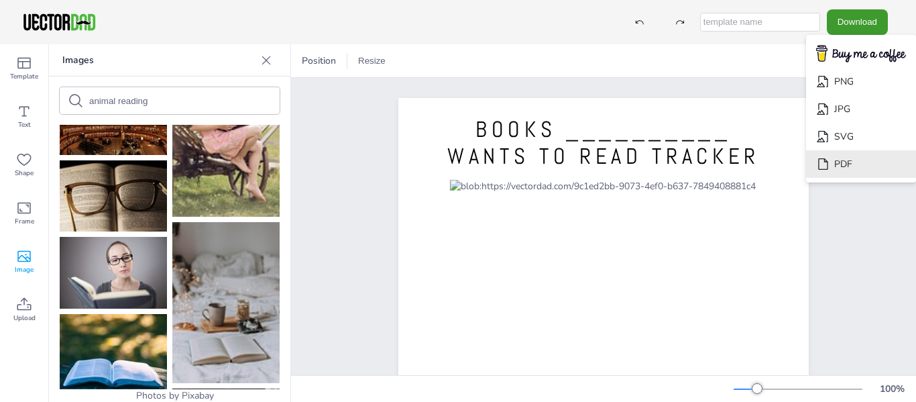
click at [848, 167] on li "PDF" at bounding box center [861, 164] width 110 height 28
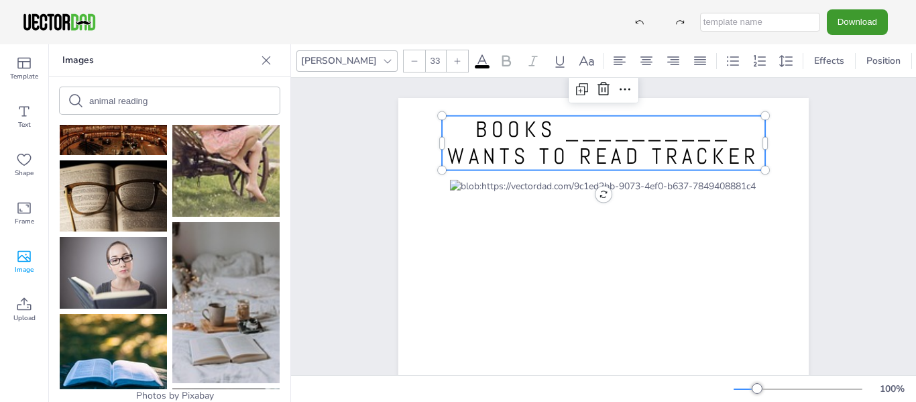
click at [559, 134] on span "BOOKS __________ WANTS TO READ TRACKER" at bounding box center [603, 142] width 313 height 55
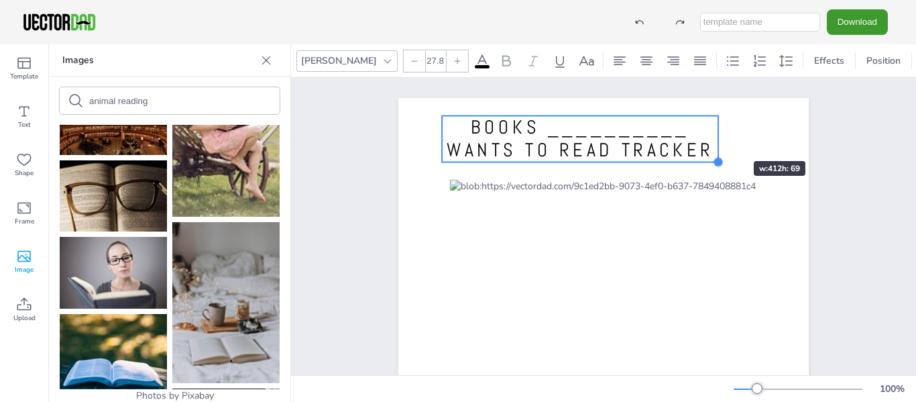
type input "27.7"
drag, startPoint x: 761, startPoint y: 172, endPoint x: 709, endPoint y: 133, distance: 64.7
drag, startPoint x: 709, startPoint y: 133, endPoint x: 451, endPoint y: 129, distance: 257.6
click at [451, 129] on p "BOOKS __________ WANTS TO READ TRACKER" at bounding box center [578, 139] width 272 height 46
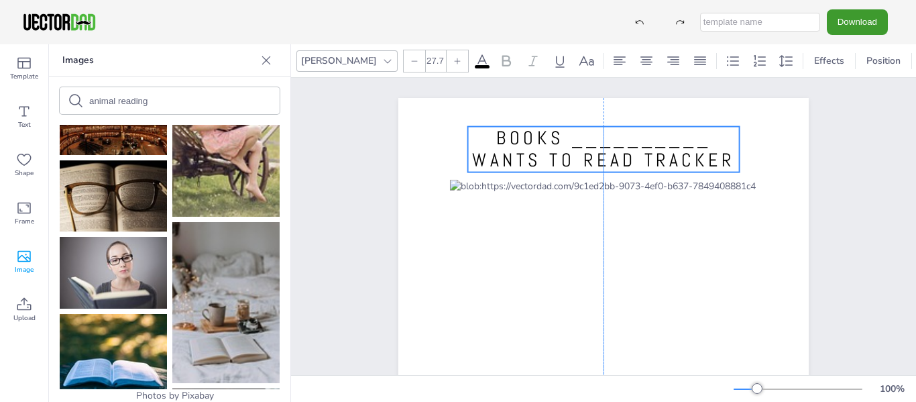
drag, startPoint x: 508, startPoint y: 135, endPoint x: 535, endPoint y: 146, distance: 28.9
click at [535, 146] on span "BOOKS __________ WANTS TO READ TRACKER" at bounding box center [603, 149] width 263 height 46
click at [859, 28] on button "Download" at bounding box center [857, 21] width 61 height 25
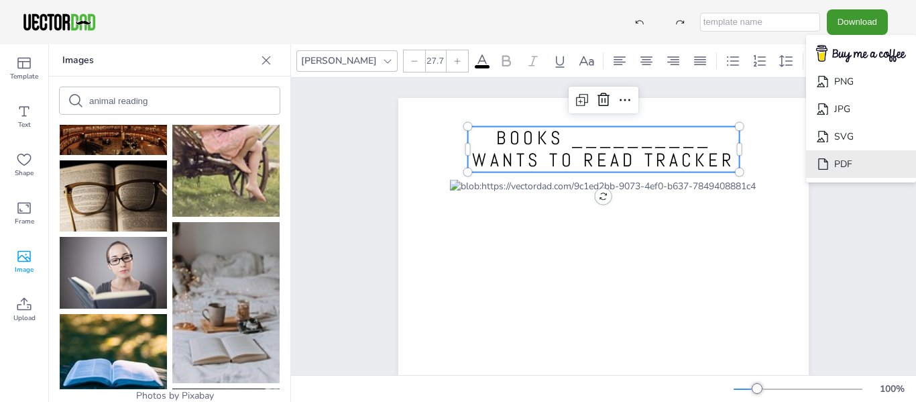
click at [847, 162] on li "PDF" at bounding box center [861, 164] width 110 height 28
